Goal: Task Accomplishment & Management: Use online tool/utility

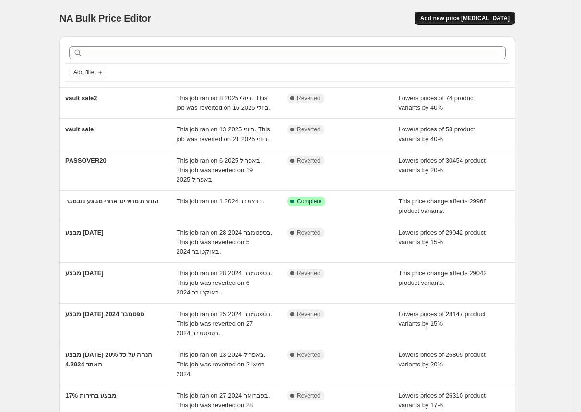
click at [489, 19] on span "Add new price [MEDICAL_DATA]" at bounding box center [465, 18] width 89 height 8
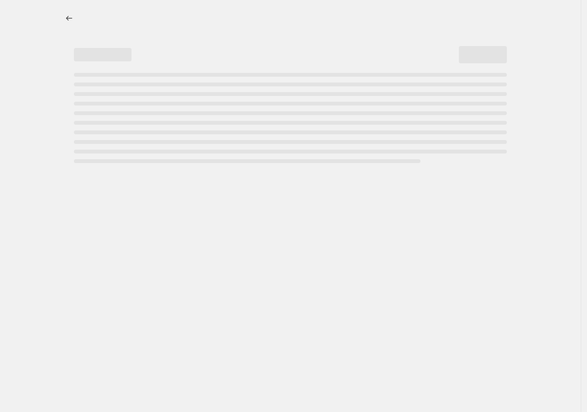
select select "percentage"
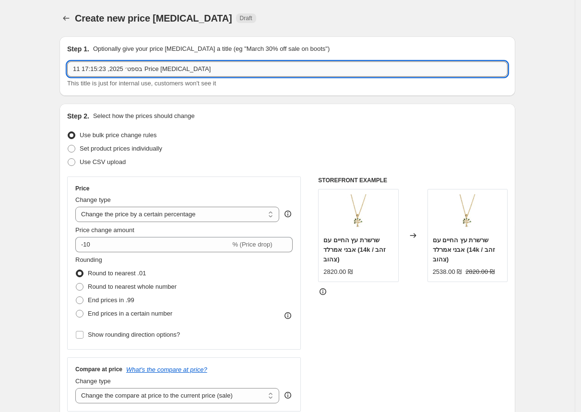
click at [129, 72] on input "11 בספט׳ 2025, 17:15:23 Price change job" at bounding box center [287, 68] width 441 height 15
click at [134, 70] on input "11 בספט׳רא 2025, 17:15:23 Price change job" at bounding box center [287, 68] width 441 height 15
type input "[DATE]"
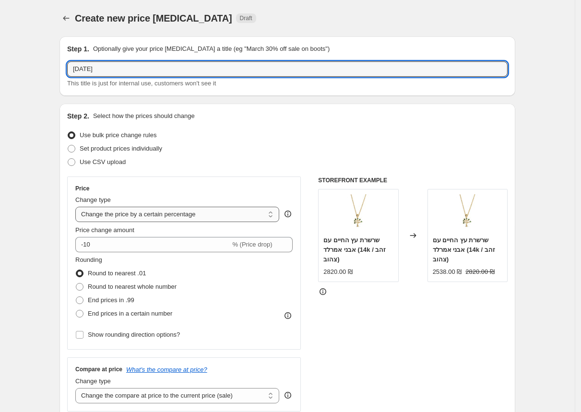
click at [123, 217] on select "Change the price to a certain amount Change the price by a certain amount Chang…" at bounding box center [177, 214] width 204 height 15
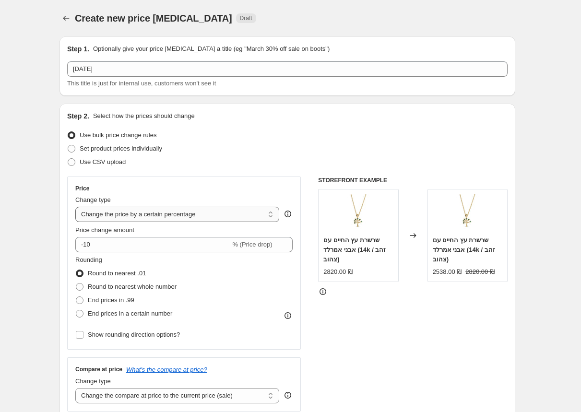
click at [78, 207] on select "Change the price to a certain amount Change the price by a certain amount Chang…" at bounding box center [177, 214] width 204 height 15
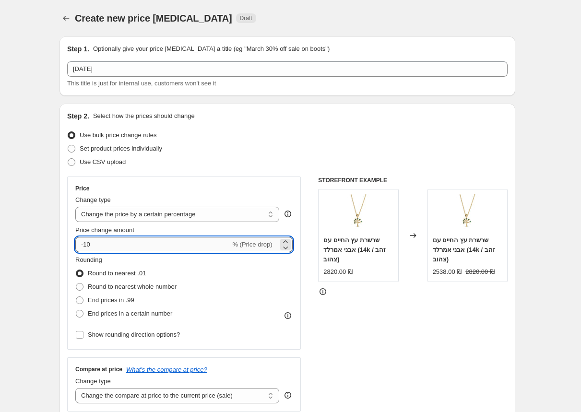
click at [113, 246] on input "-10" at bounding box center [152, 244] width 155 height 15
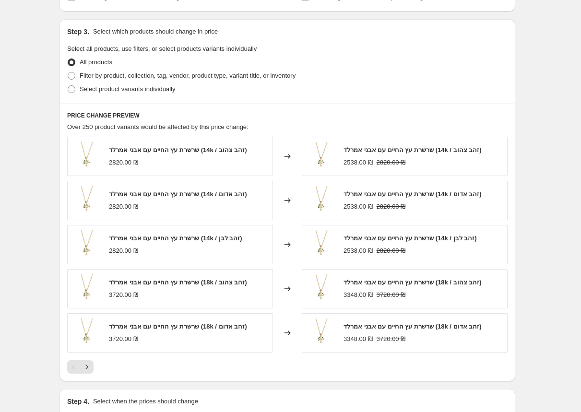
scroll to position [544, 0]
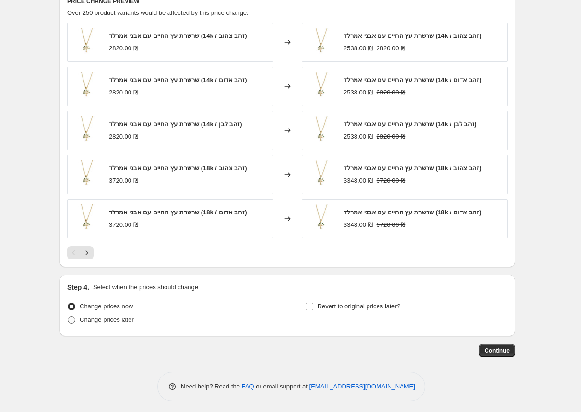
type input "-18"
click at [84, 318] on span "Change prices later" at bounding box center [107, 319] width 54 height 7
click at [68, 317] on input "Change prices later" at bounding box center [68, 316] width 0 height 0
radio input "true"
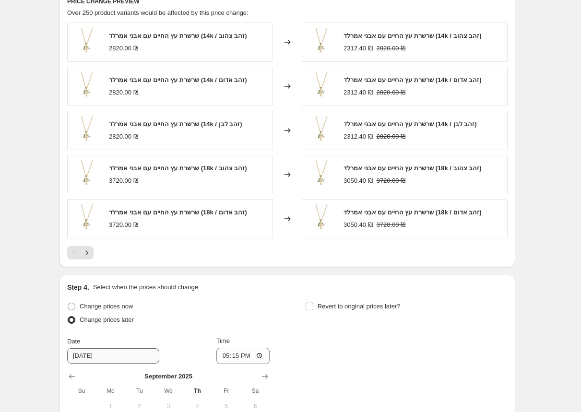
scroll to position [707, 0]
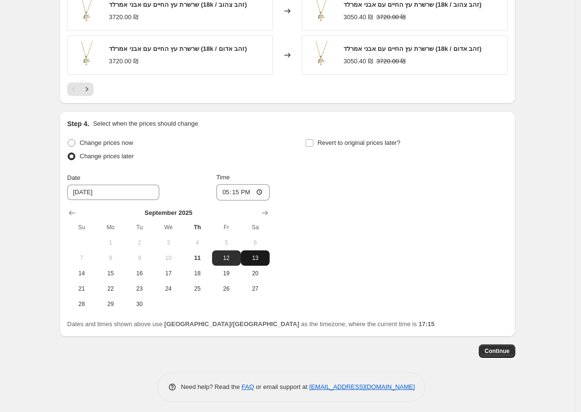
click at [257, 254] on span "13" at bounding box center [255, 258] width 21 height 8
type input "[DATE]"
click at [259, 194] on input "17:15" at bounding box center [244, 192] width 54 height 16
click at [237, 188] on input "17:15" at bounding box center [244, 192] width 54 height 16
click at [259, 191] on input "23:15" at bounding box center [244, 192] width 54 height 16
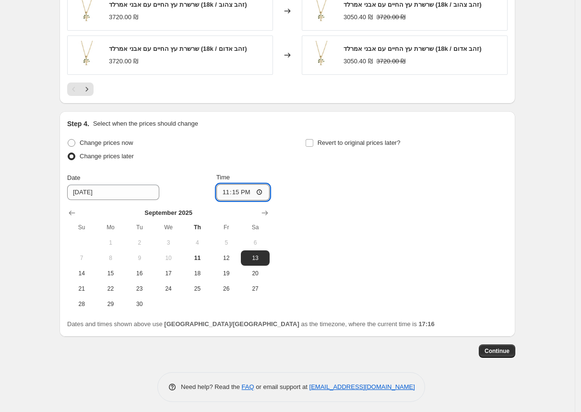
click at [262, 191] on input "23:15" at bounding box center [244, 192] width 54 height 16
click at [241, 189] on input "23:15" at bounding box center [244, 192] width 54 height 16
type input "23:58"
click at [349, 257] on div "Change prices now Change prices later Date 9/13/2025 Time 23:58 September 2025 …" at bounding box center [287, 224] width 441 height 176
click at [494, 348] on span "Continue" at bounding box center [497, 352] width 25 height 8
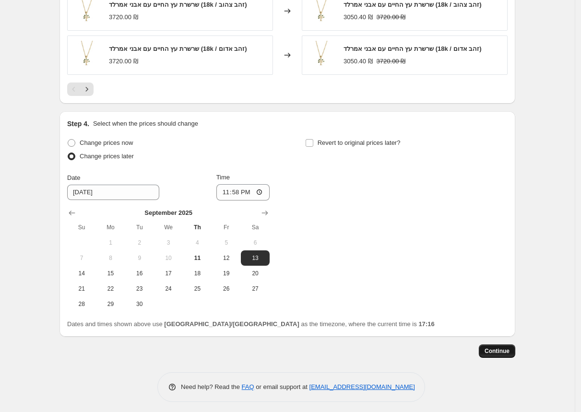
scroll to position [0, 0]
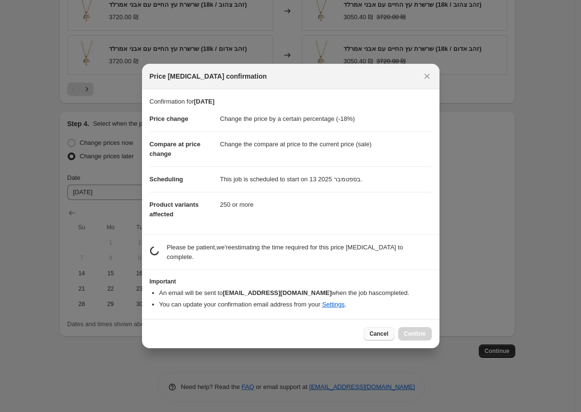
click at [382, 335] on span "Cancel" at bounding box center [379, 334] width 19 height 8
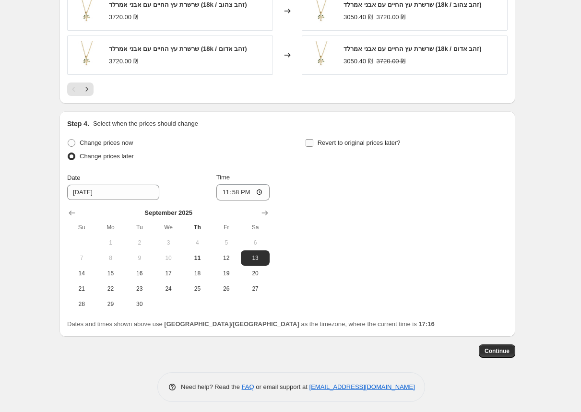
click at [322, 139] on span "Revert to original prices later?" at bounding box center [359, 142] width 83 height 7
click at [314, 139] on input "Revert to original prices later?" at bounding box center [310, 143] width 8 height 8
checkbox input "true"
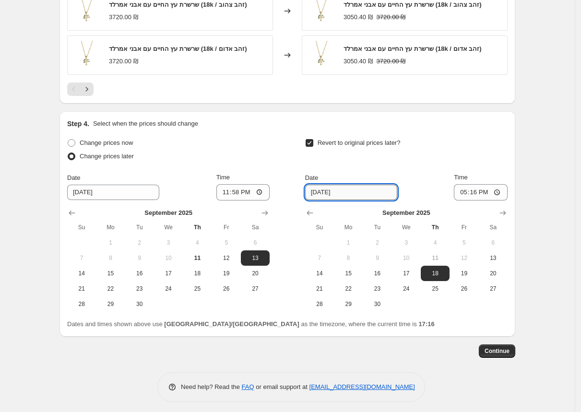
click at [352, 187] on input "[DATE]" at bounding box center [351, 192] width 92 height 15
click at [438, 285] on span "25" at bounding box center [435, 289] width 21 height 8
type input "[DATE]"
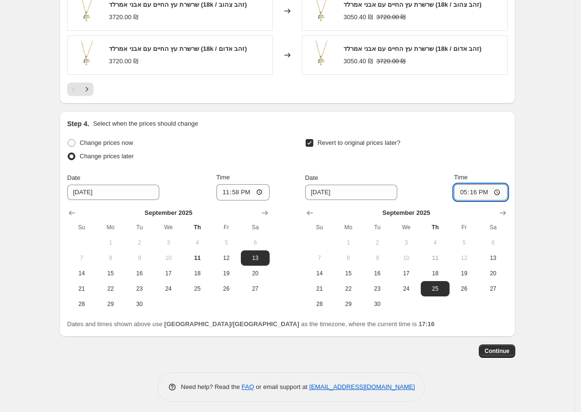
click at [496, 189] on input "17:16" at bounding box center [481, 192] width 54 height 16
click at [494, 190] on input "17:16" at bounding box center [481, 192] width 54 height 16
click at [477, 191] on input "17:16" at bounding box center [481, 192] width 54 height 16
type input "23:59"
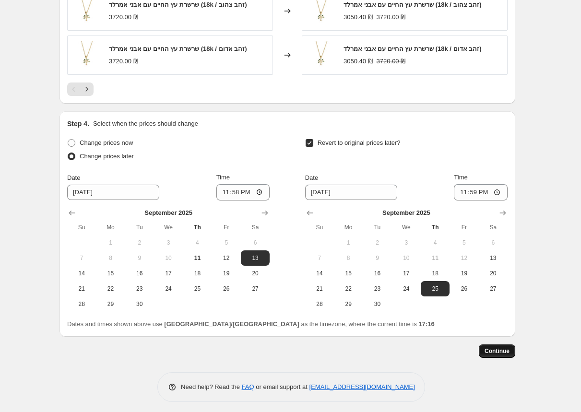
click at [493, 348] on span "Continue" at bounding box center [497, 352] width 25 height 8
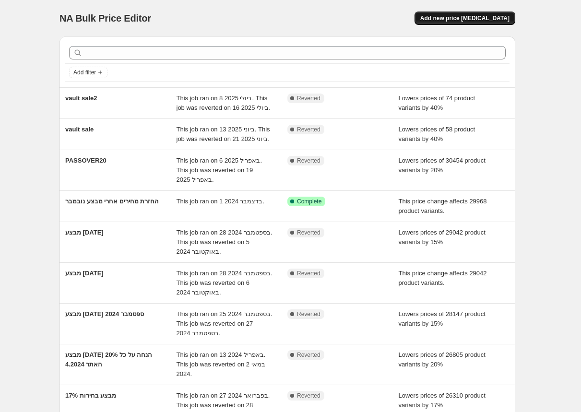
click at [474, 14] on button "Add new price [MEDICAL_DATA]" at bounding box center [465, 18] width 101 height 13
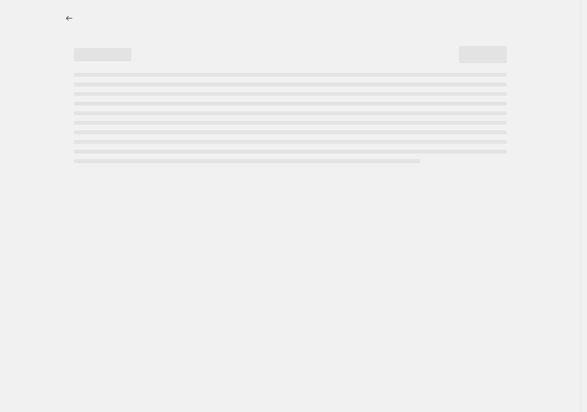
select select "percentage"
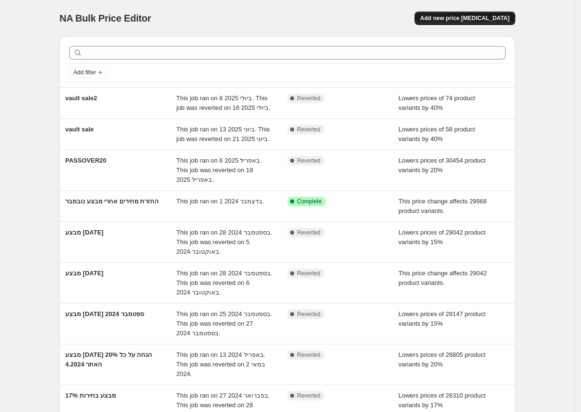
click at [484, 15] on span "Add new price [MEDICAL_DATA]" at bounding box center [465, 18] width 89 height 8
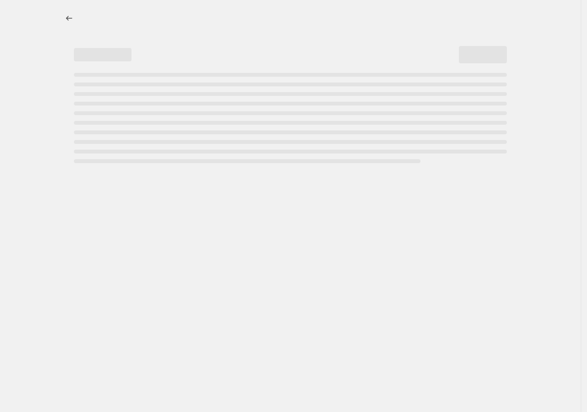
select select "percentage"
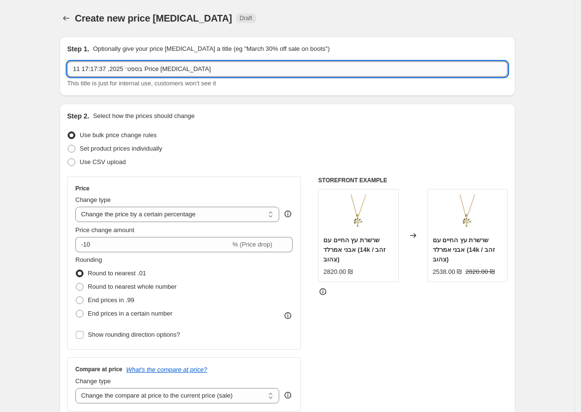
click at [97, 67] on input "11 בספט׳ 2025, 17:17:37 Price [MEDICAL_DATA]" at bounding box center [287, 68] width 441 height 15
type input "[DATE]"
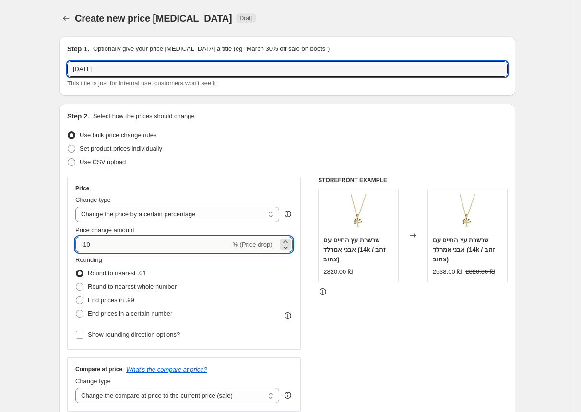
click at [87, 246] on input "-10" at bounding box center [152, 244] width 155 height 15
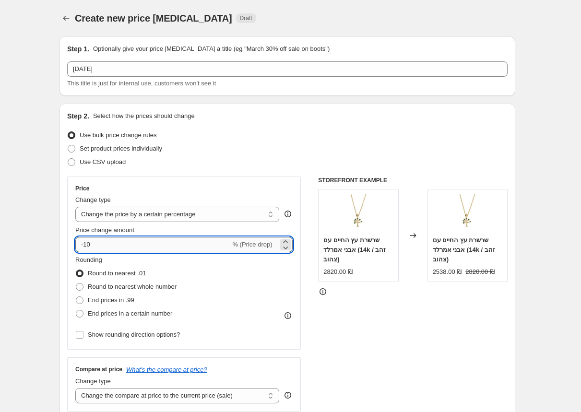
click at [87, 246] on input "-10" at bounding box center [152, 244] width 155 height 15
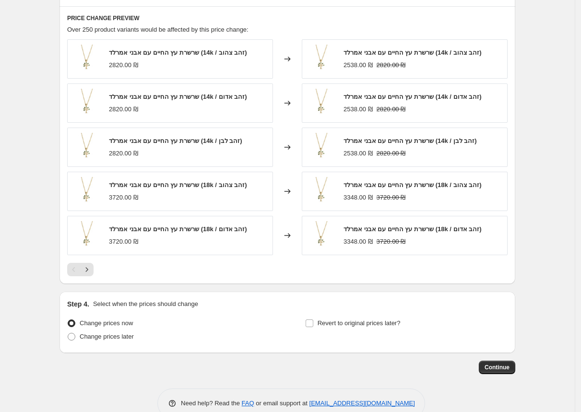
scroll to position [544, 0]
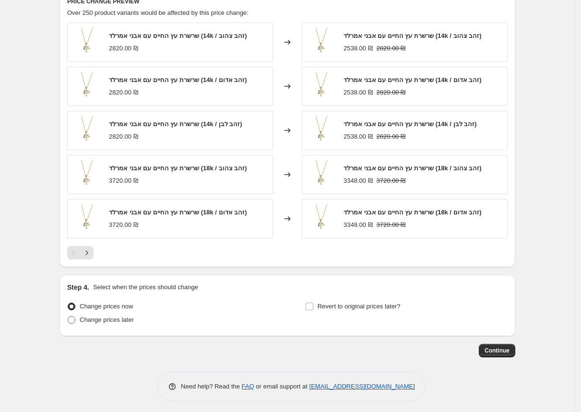
type input "-18"
click at [133, 320] on span "Change prices later" at bounding box center [107, 319] width 54 height 7
click at [68, 317] on input "Change prices later" at bounding box center [68, 316] width 0 height 0
radio input "true"
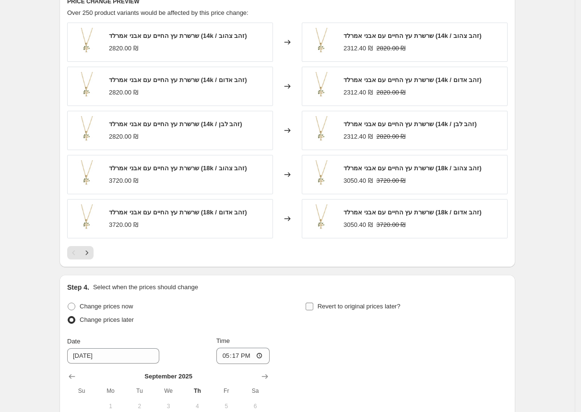
drag, startPoint x: 339, startPoint y: 311, endPoint x: 345, endPoint y: 302, distance: 11.3
click at [339, 311] on div "Revert to original prices later?" at bounding box center [406, 314] width 203 height 29
click at [344, 303] on span "Revert to original prices later?" at bounding box center [359, 306] width 83 height 7
click at [314, 303] on input "Revert to original prices later?" at bounding box center [310, 307] width 8 height 8
checkbox input "true"
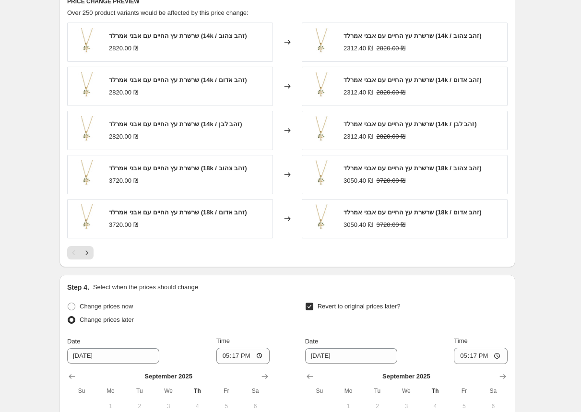
scroll to position [707, 0]
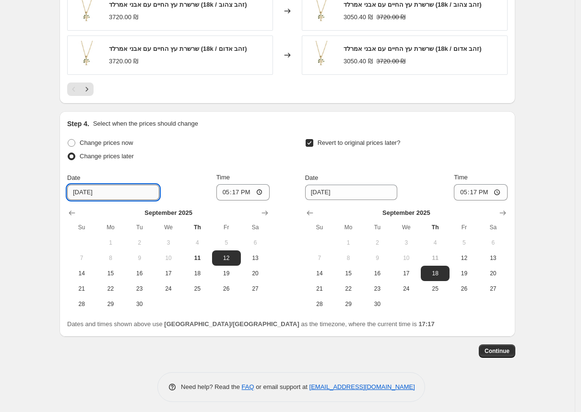
click at [105, 191] on input "[DATE]" at bounding box center [113, 192] width 92 height 15
click at [263, 251] on button "13" at bounding box center [255, 258] width 29 height 15
type input "[DATE]"
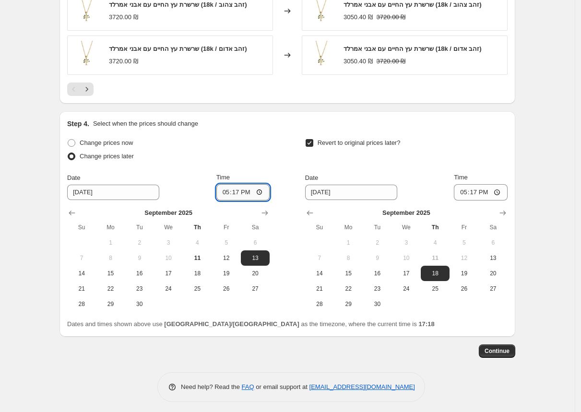
click at [250, 189] on input "17:17" at bounding box center [244, 192] width 54 height 16
click at [238, 188] on input "17:17" at bounding box center [244, 192] width 54 height 16
click at [239, 186] on input "17:17" at bounding box center [244, 192] width 54 height 16
click at [263, 187] on input "23:17" at bounding box center [244, 192] width 54 height 16
click at [263, 186] on input "23:17" at bounding box center [244, 192] width 54 height 16
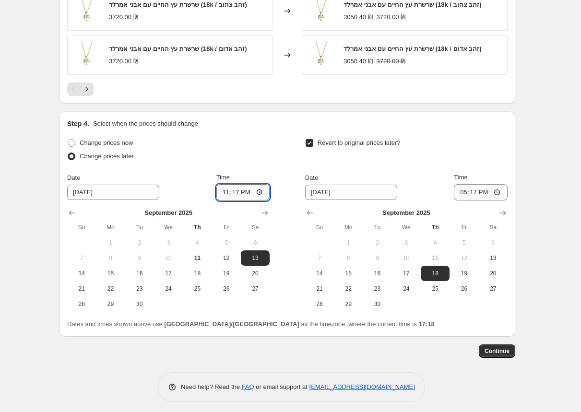
click at [266, 187] on input "23:17" at bounding box center [244, 192] width 54 height 16
click at [265, 188] on input "23:17" at bounding box center [244, 192] width 54 height 16
click at [239, 188] on input "23:17" at bounding box center [244, 192] width 54 height 16
click at [236, 190] on input "23:17" at bounding box center [244, 192] width 54 height 16
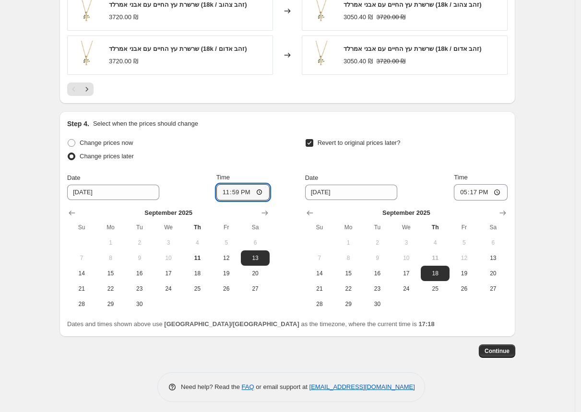
type input "23:59"
click at [285, 262] on div "Change prices now Change prices later Date [DATE] Time 23:59 [DATE] Su Mo Tu We…" at bounding box center [287, 224] width 441 height 176
click at [436, 285] on span "25" at bounding box center [435, 289] width 21 height 8
type input "[DATE]"
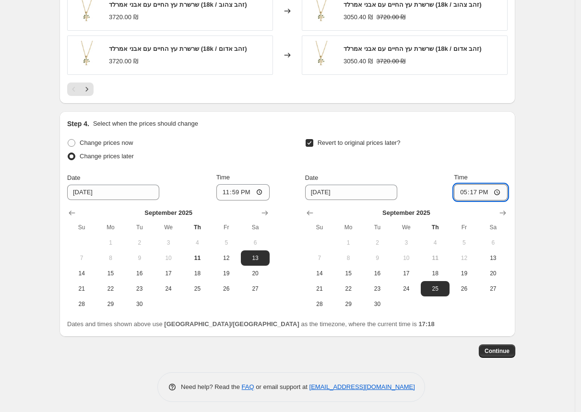
click at [489, 191] on input "17:17" at bounding box center [481, 192] width 54 height 16
click at [479, 187] on input "17:17" at bounding box center [481, 192] width 54 height 16
type input "23:59"
click at [509, 348] on span "Continue" at bounding box center [497, 352] width 25 height 8
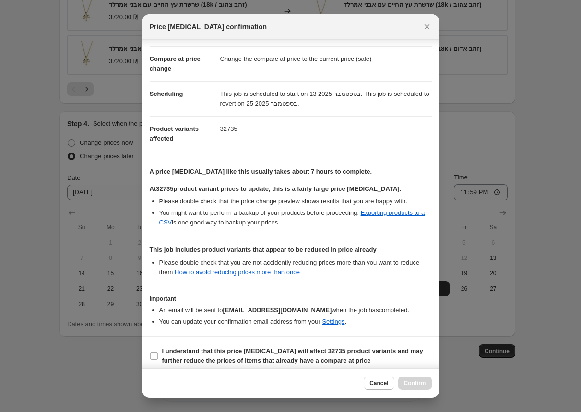
scroll to position [41, 0]
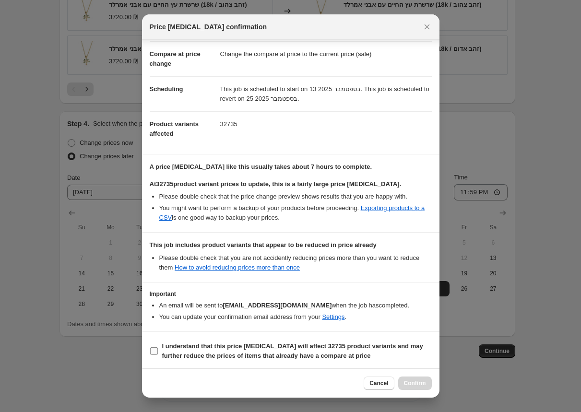
click at [208, 355] on b "I understand that this price [MEDICAL_DATA] will affect 32735 product variants …" at bounding box center [292, 351] width 261 height 17
click at [158, 355] on input "I understand that this price [MEDICAL_DATA] will affect 32735 product variants …" at bounding box center [154, 352] width 8 height 8
checkbox input "true"
click at [414, 384] on span "Confirm" at bounding box center [415, 384] width 22 height 8
